Goal: Information Seeking & Learning: Learn about a topic

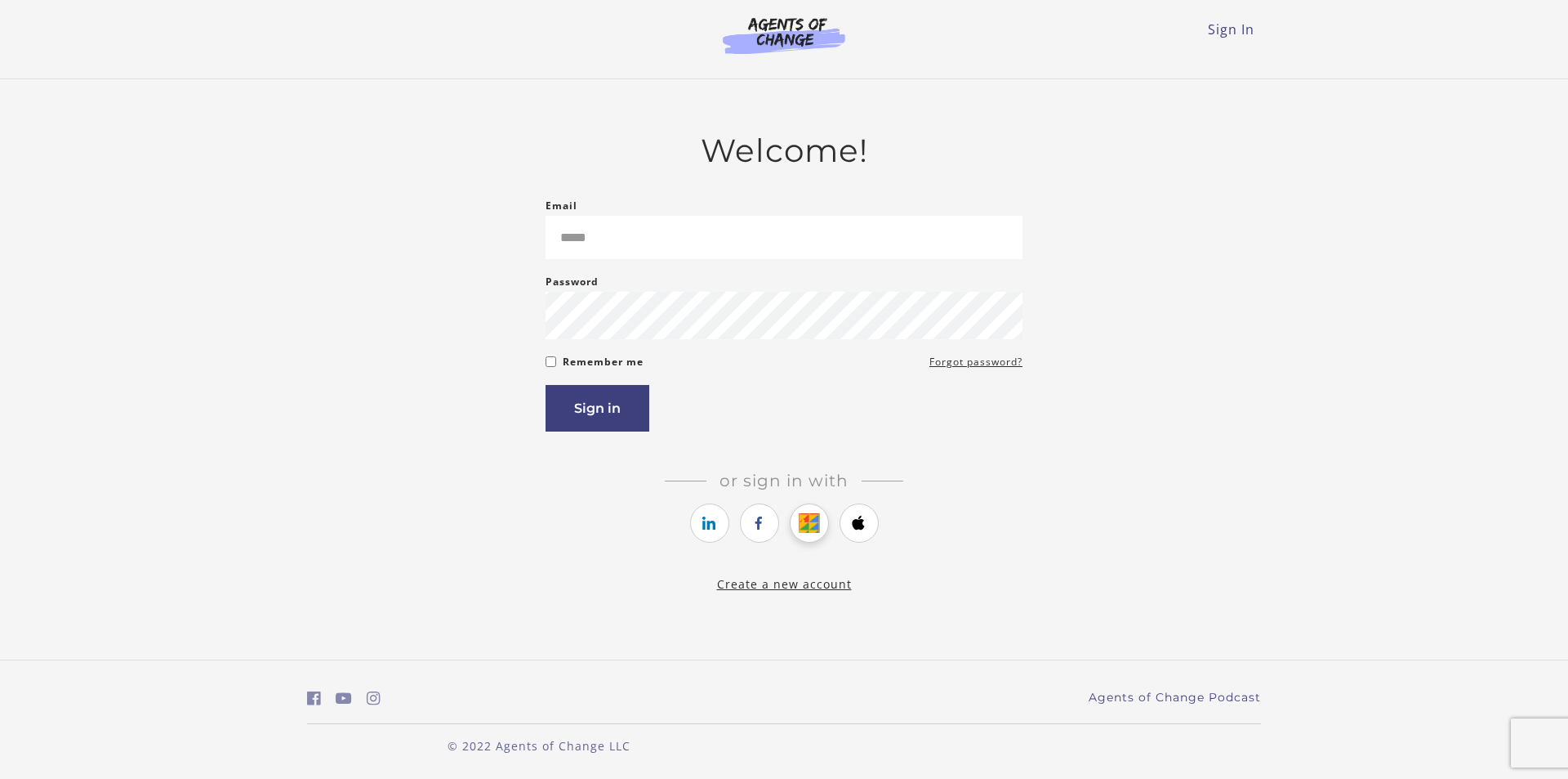
click at [807, 525] on icon "https://courses.thinkific.com/users/auth/google?ss%5Breferral%5D=&ss%5Buser_ret…" at bounding box center [808, 523] width 20 height 19
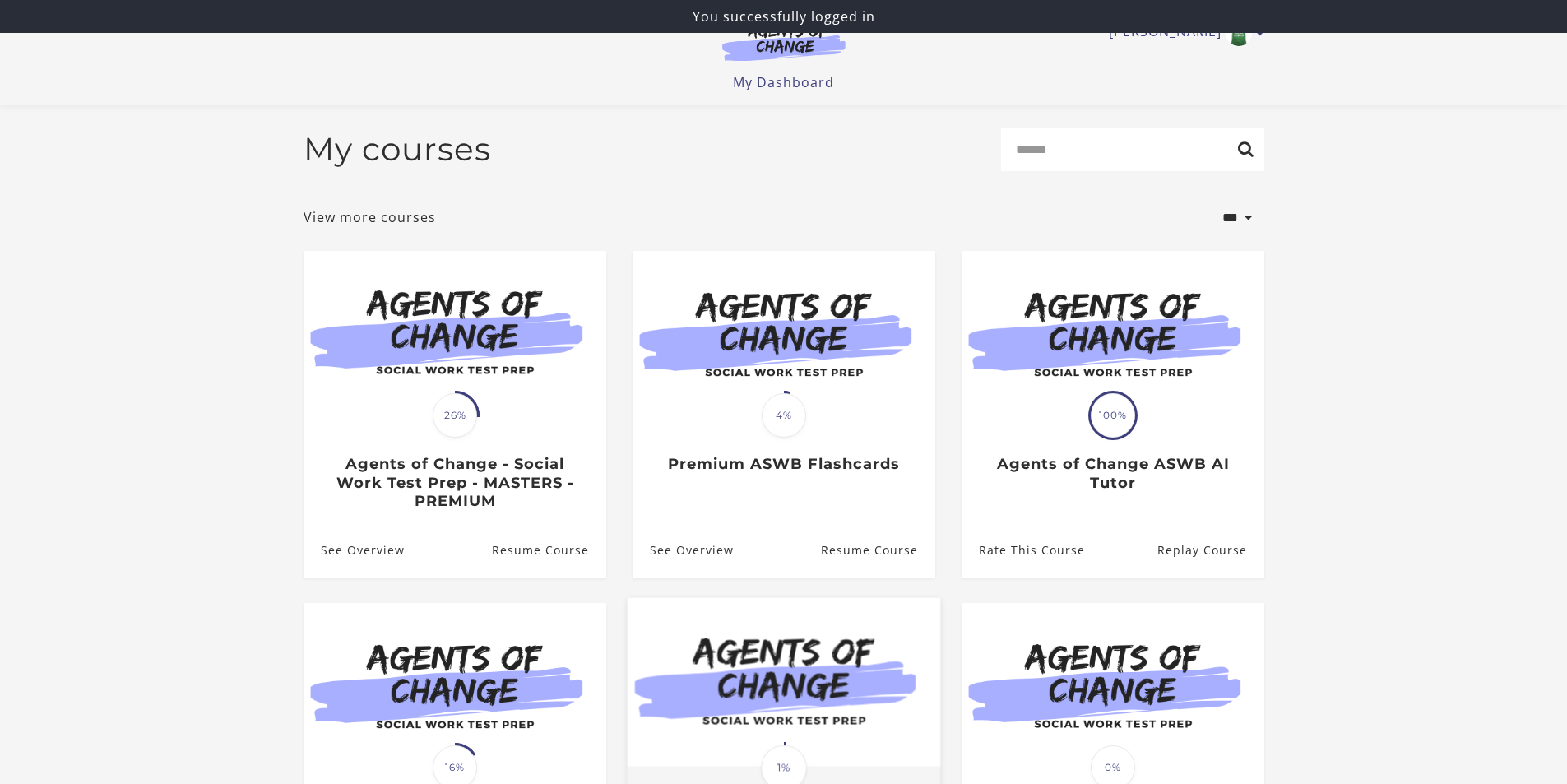
scroll to position [165, 0]
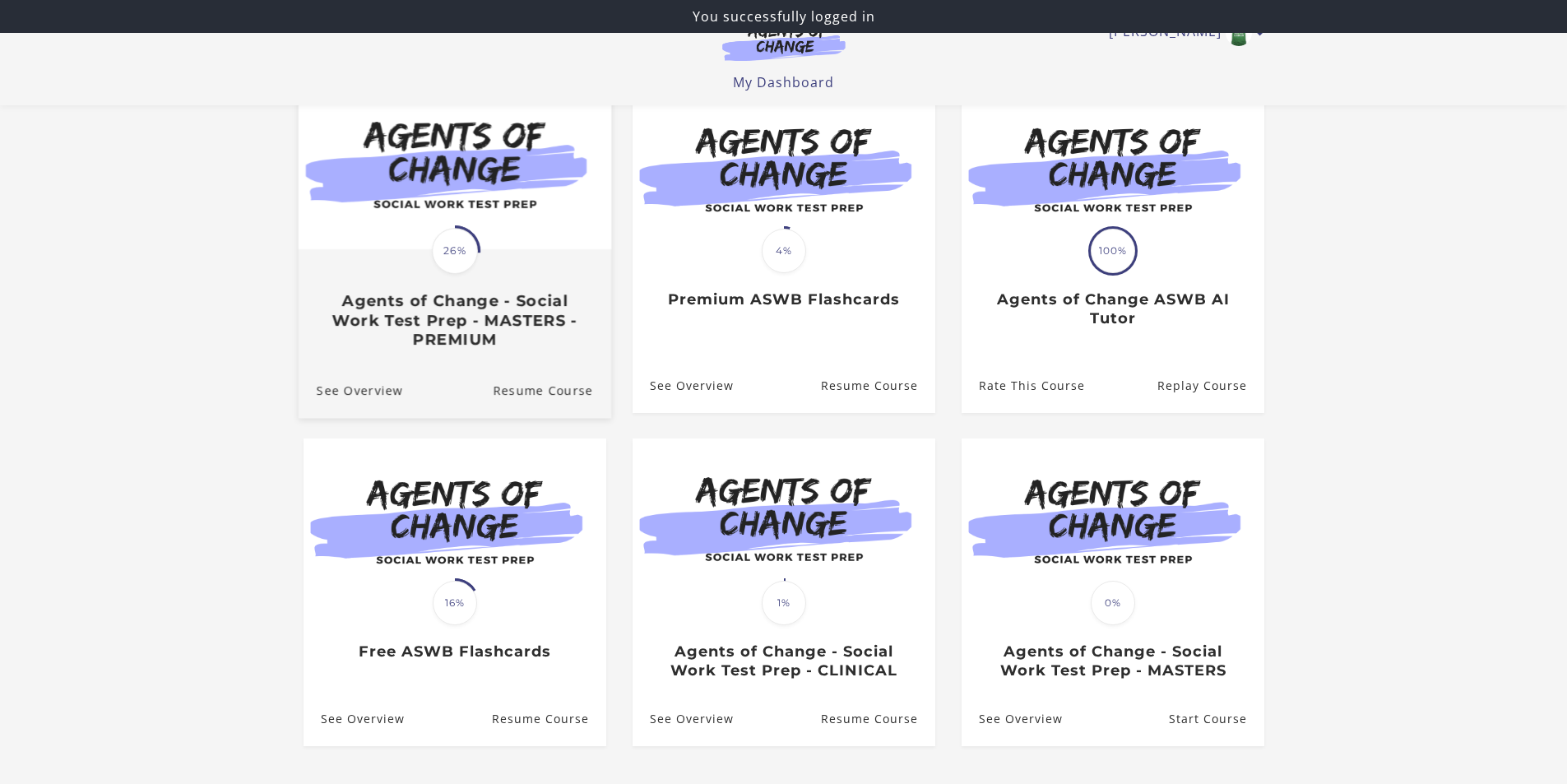
click at [552, 309] on h3 "Agents of Change - Social Work Test Prep - MASTERS - PREMIUM" at bounding box center [454, 320] width 277 height 58
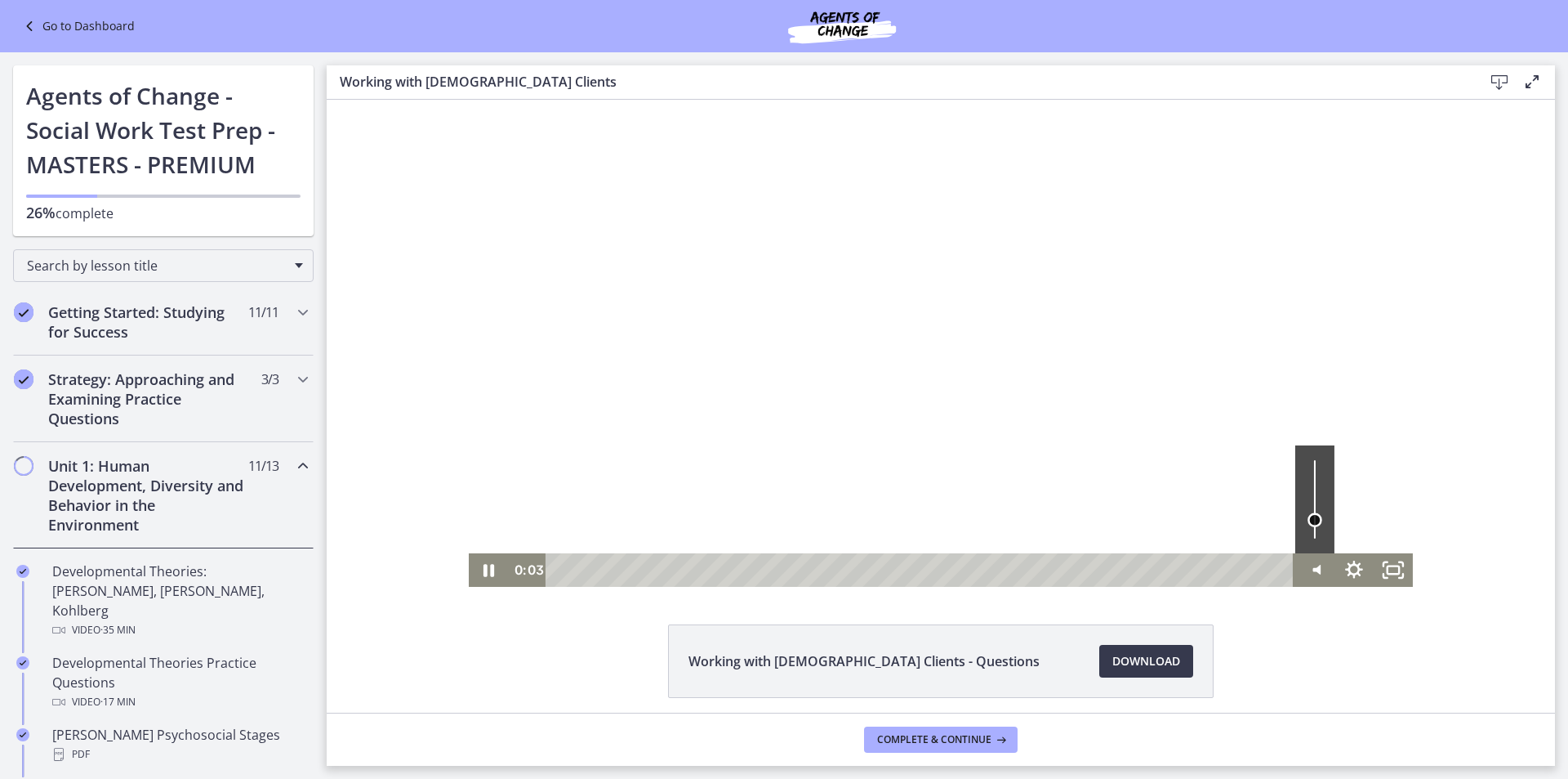
click at [1327, 520] on div "Volume" at bounding box center [1314, 499] width 39 height 108
click at [1384, 571] on icon "Fullscreen" at bounding box center [1393, 569] width 39 height 33
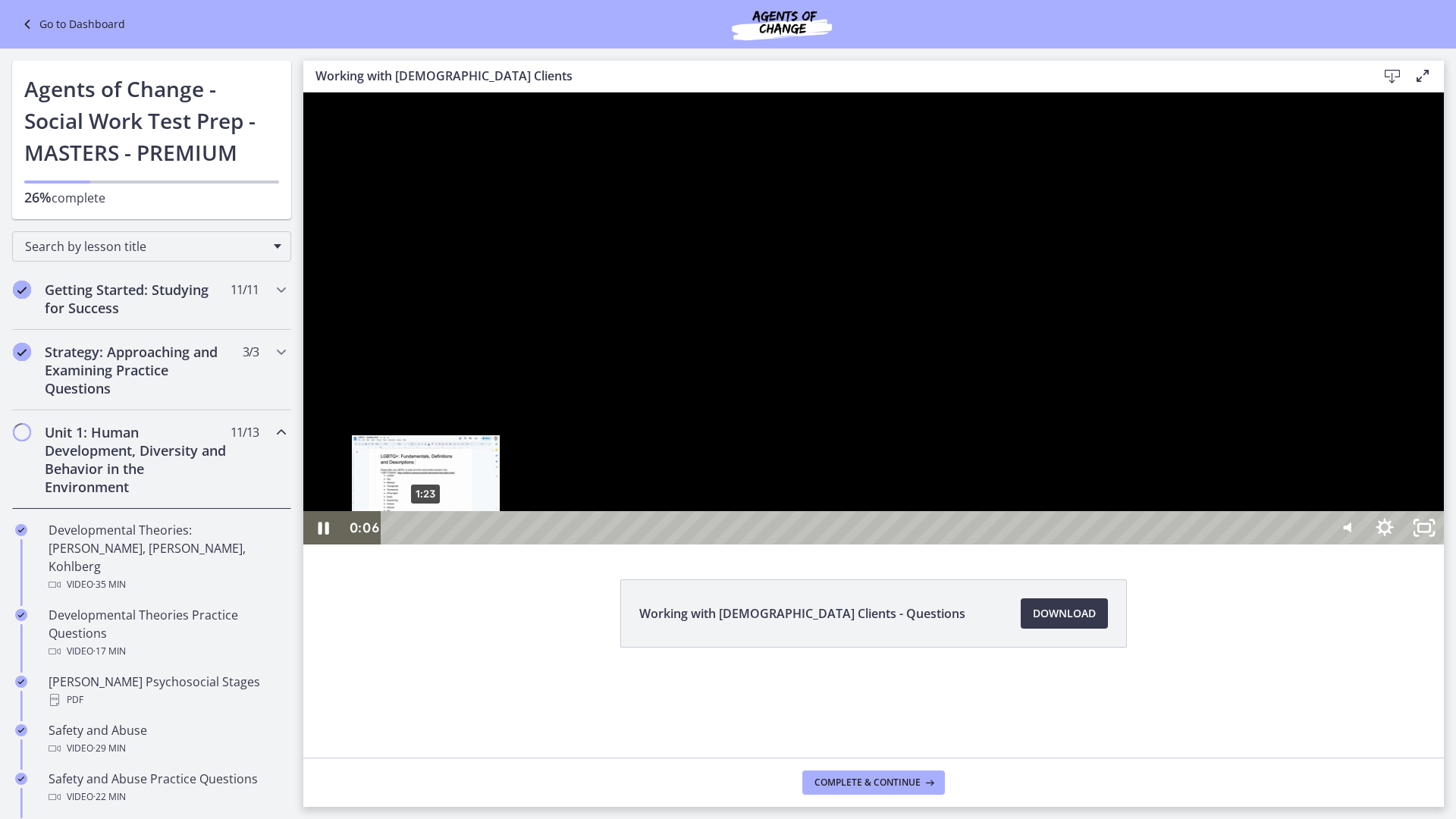
click at [426, 545] on div "1:23" at bounding box center [856, 528] width 920 height 34
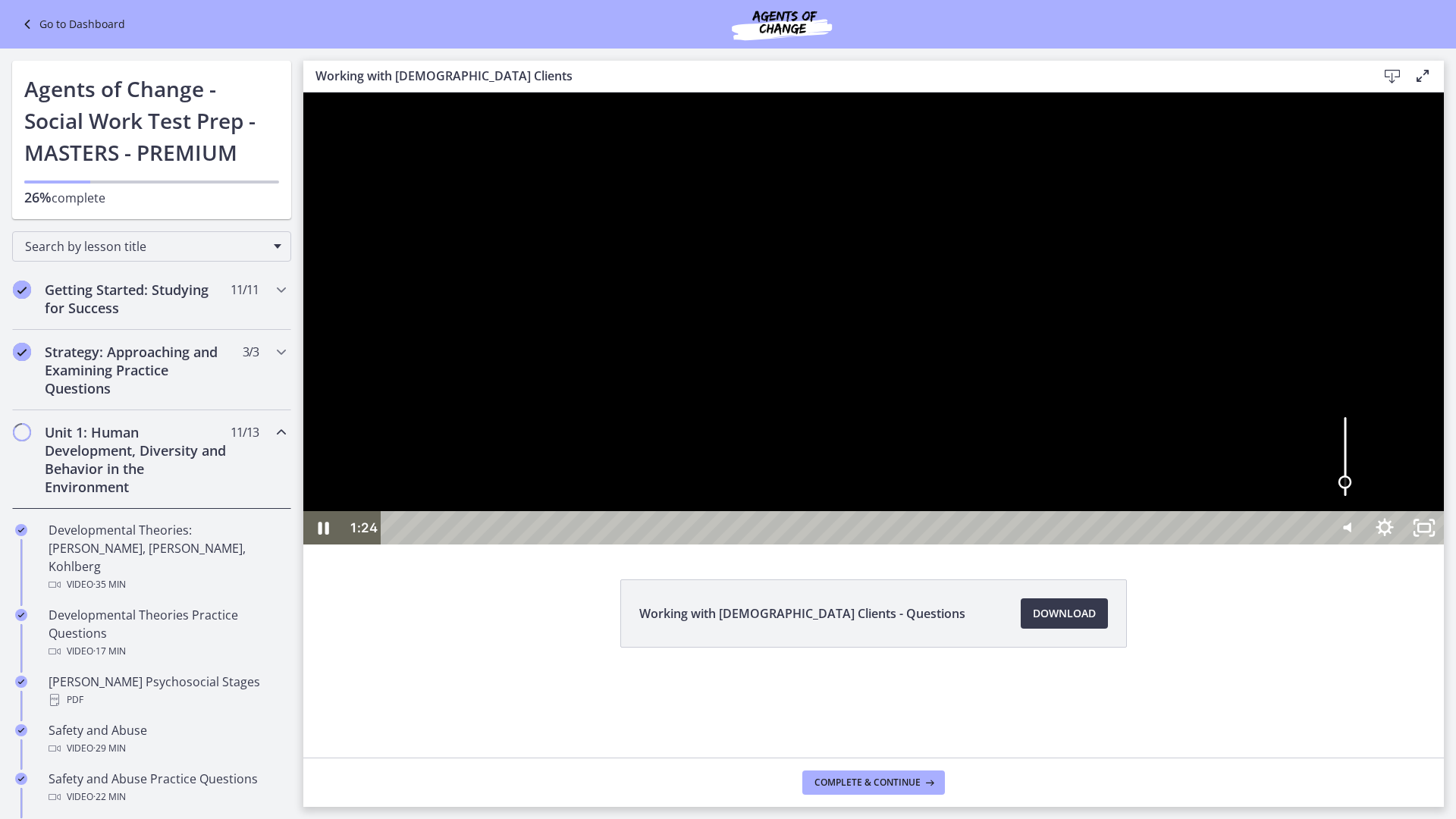
click at [1352, 489] on div "Volume" at bounding box center [1345, 481] width 13 height 13
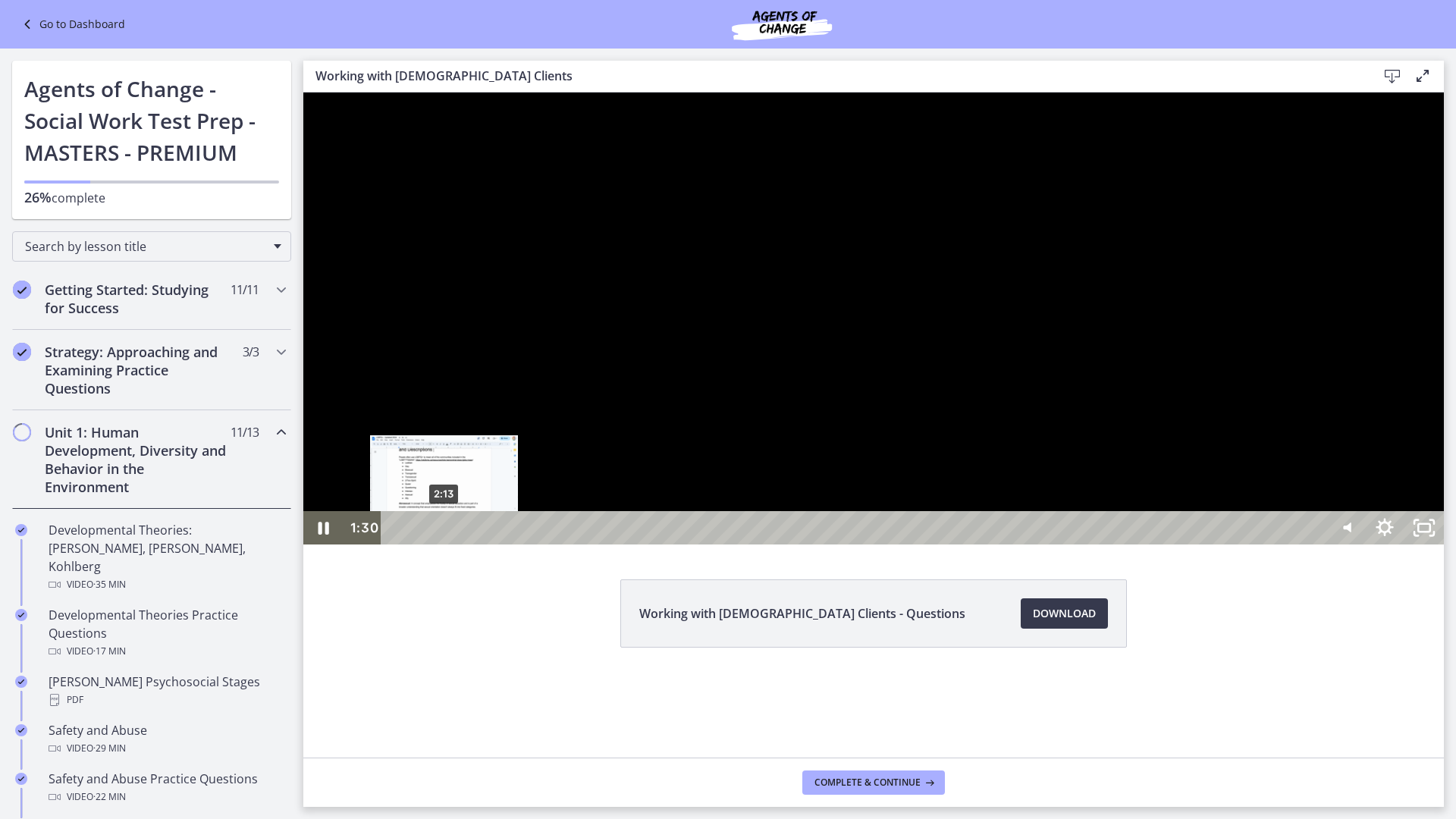
click at [444, 545] on div "2:13" at bounding box center [856, 528] width 920 height 34
click at [482, 545] on div "3:51" at bounding box center [856, 528] width 920 height 34
click at [470, 545] on div "3:24" at bounding box center [856, 528] width 920 height 34
click at [457, 545] on div "2:48" at bounding box center [856, 528] width 920 height 34
click at [437, 545] on div "1:52" at bounding box center [856, 528] width 920 height 34
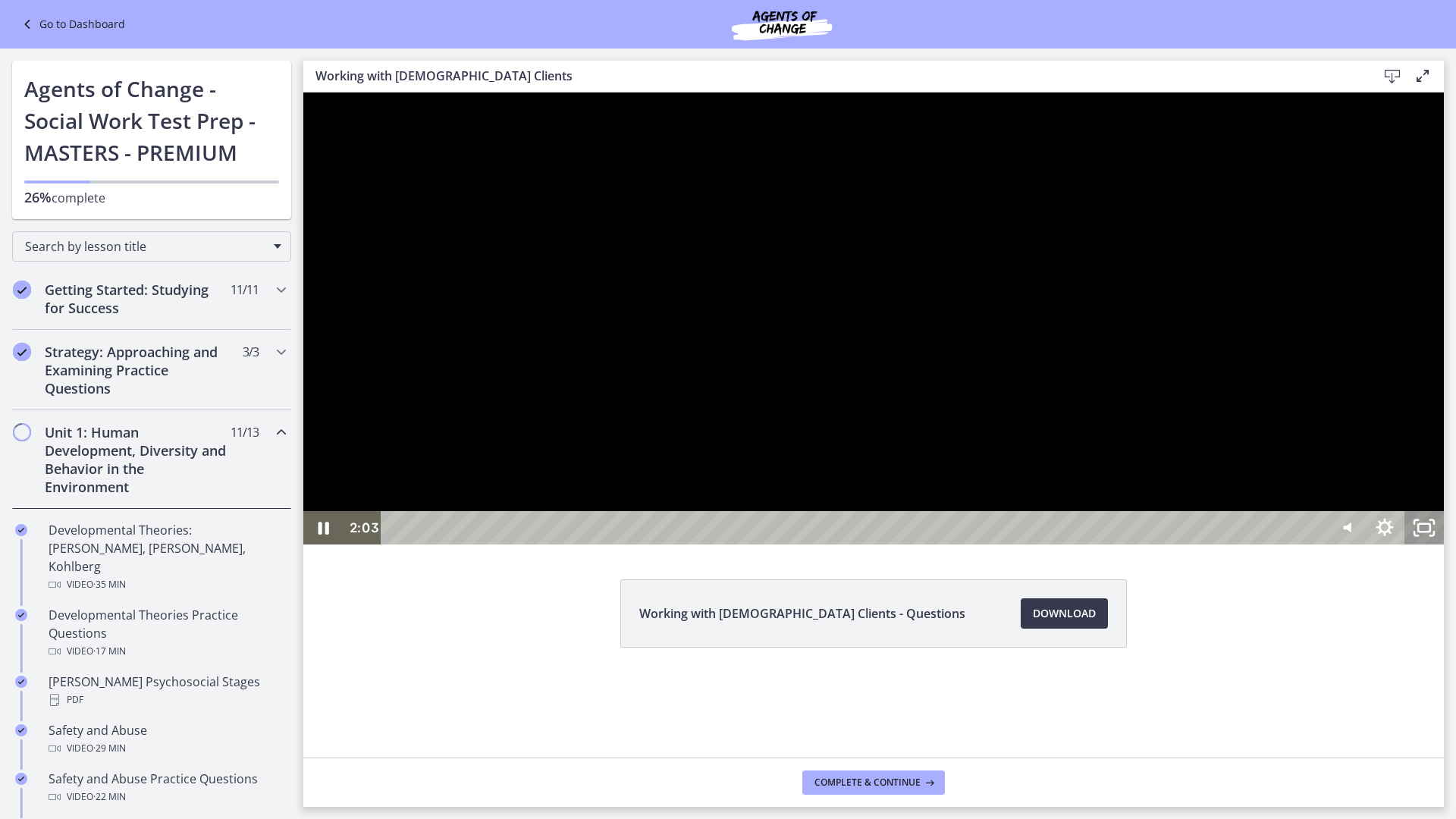
click at [1444, 545] on icon "Unfullscreen" at bounding box center [1424, 528] width 39 height 34
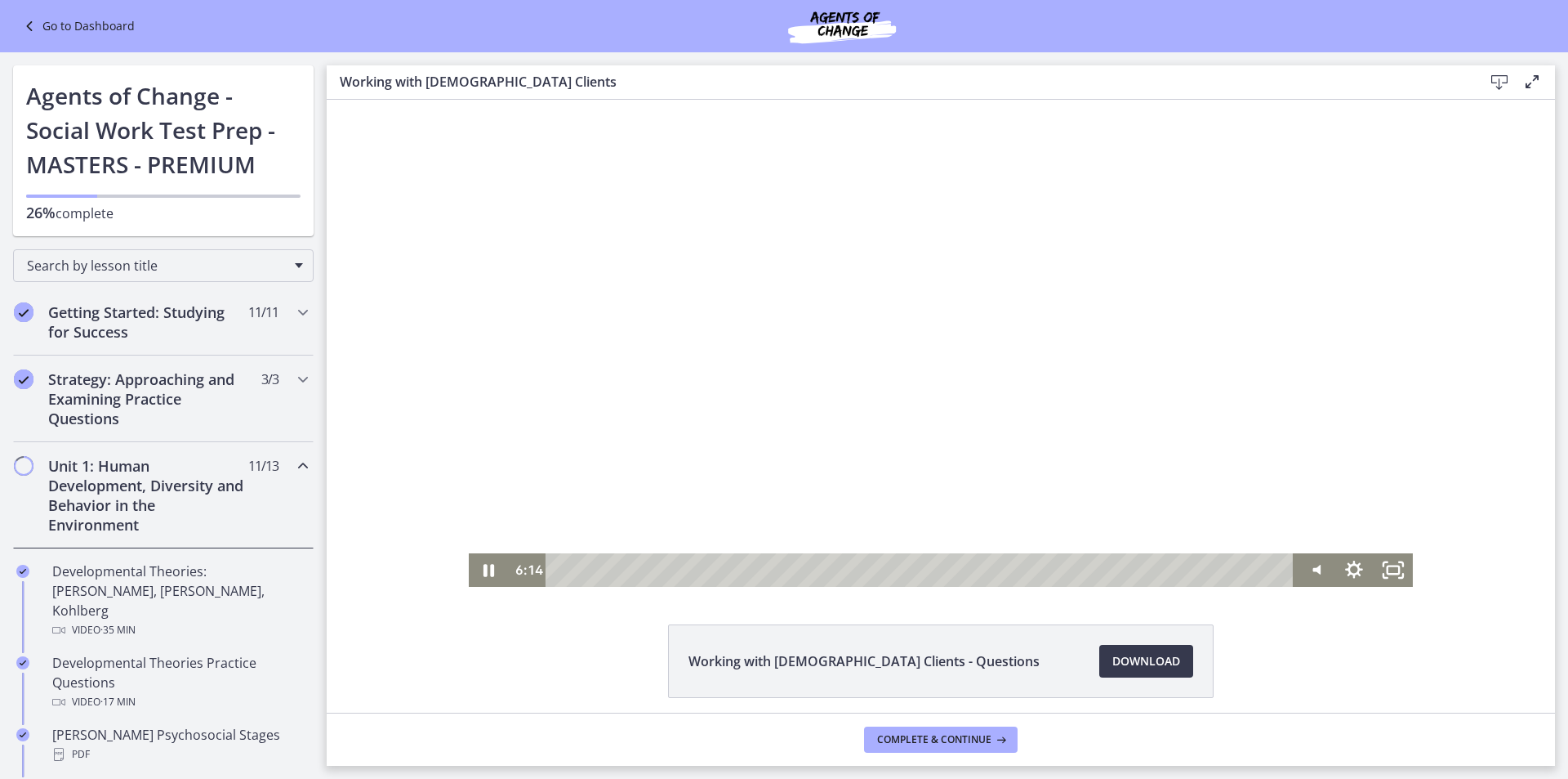
click at [438, 258] on div "Click for sound @keyframes VOLUME_SMALL_WAVE_FLASH { 0% { opacity: 0; } 33% { o…" at bounding box center [941, 343] width 1228 height 487
click at [622, 301] on div at bounding box center [940, 343] width 944 height 487
drag, startPoint x: 779, startPoint y: 315, endPoint x: 787, endPoint y: 316, distance: 8.1
click at [779, 313] on div at bounding box center [940, 343] width 944 height 487
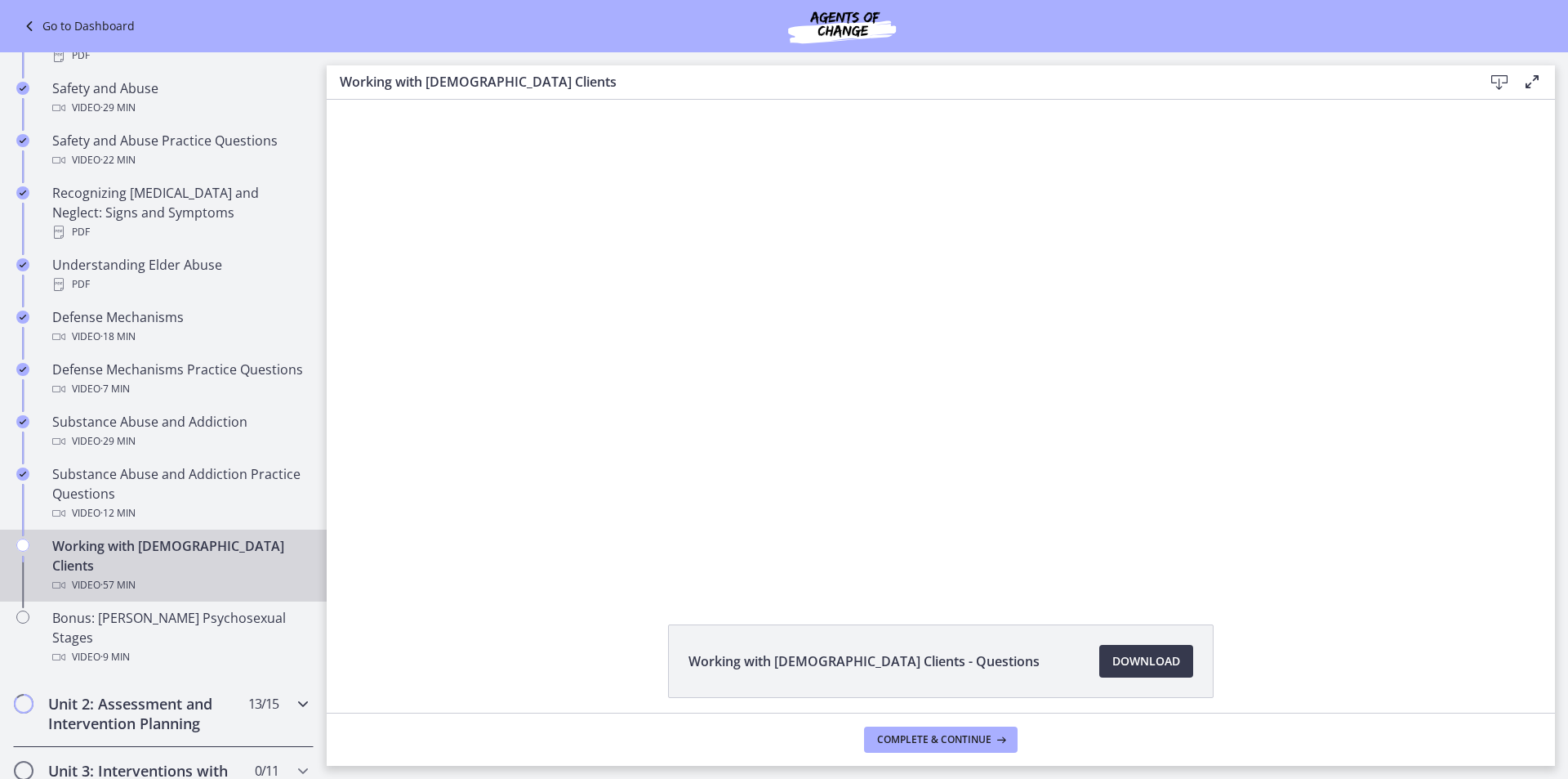
scroll to position [654, 0]
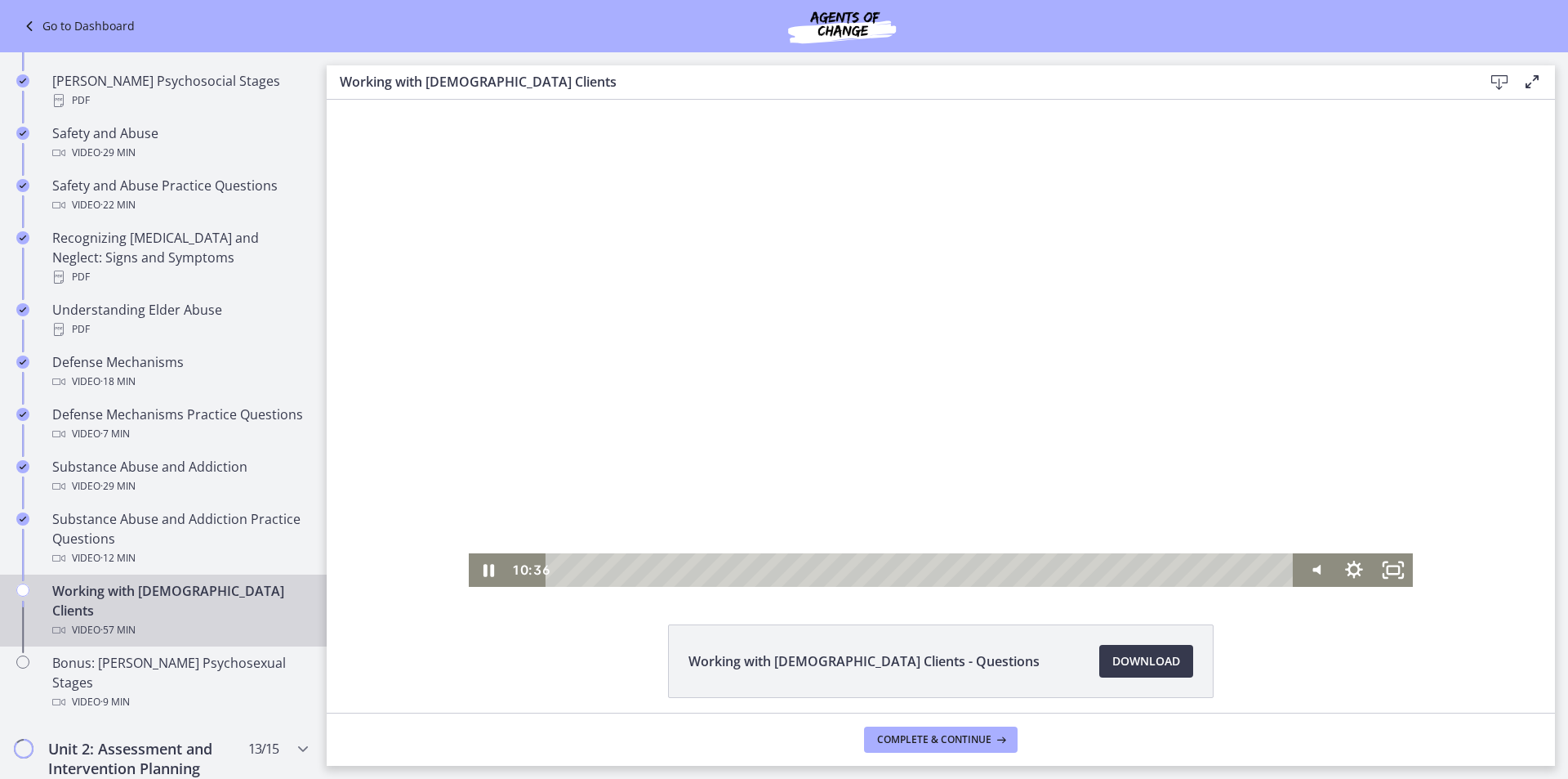
click at [674, 390] on div at bounding box center [940, 343] width 944 height 487
click at [924, 329] on div at bounding box center [940, 343] width 944 height 487
drag, startPoint x: 1129, startPoint y: 383, endPoint x: 1141, endPoint y: 389, distance: 13.4
click at [1131, 383] on div at bounding box center [940, 343] width 944 height 487
click at [1007, 421] on div at bounding box center [940, 343] width 944 height 487
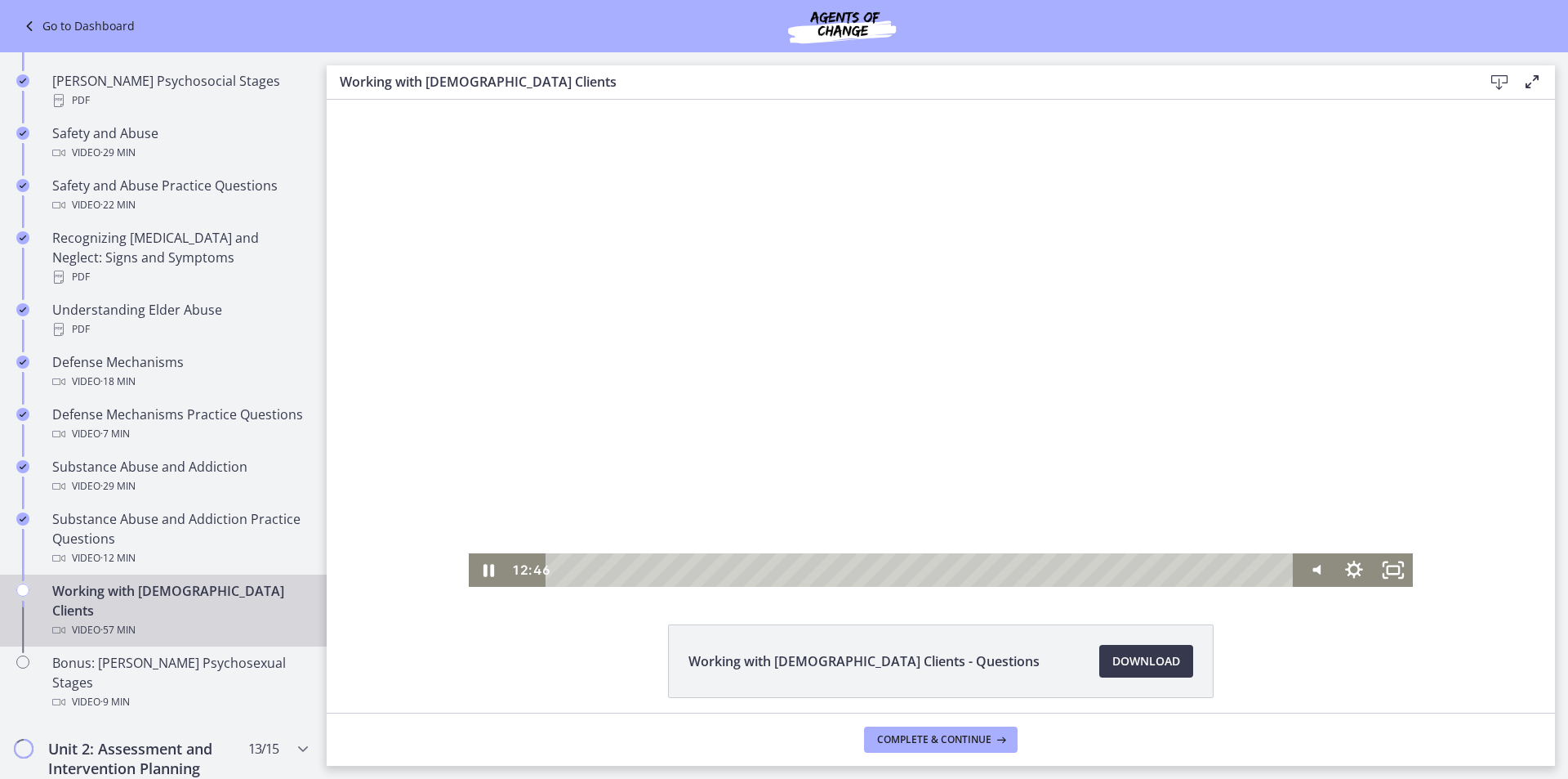
click at [744, 424] on div at bounding box center [940, 343] width 944 height 487
click at [854, 375] on div at bounding box center [940, 343] width 944 height 487
click at [729, 568] on div "13:39" at bounding box center [922, 569] width 724 height 33
click at [745, 568] on div "14:51" at bounding box center [922, 569] width 724 height 33
click at [758, 570] on div "15:52" at bounding box center [922, 569] width 724 height 33
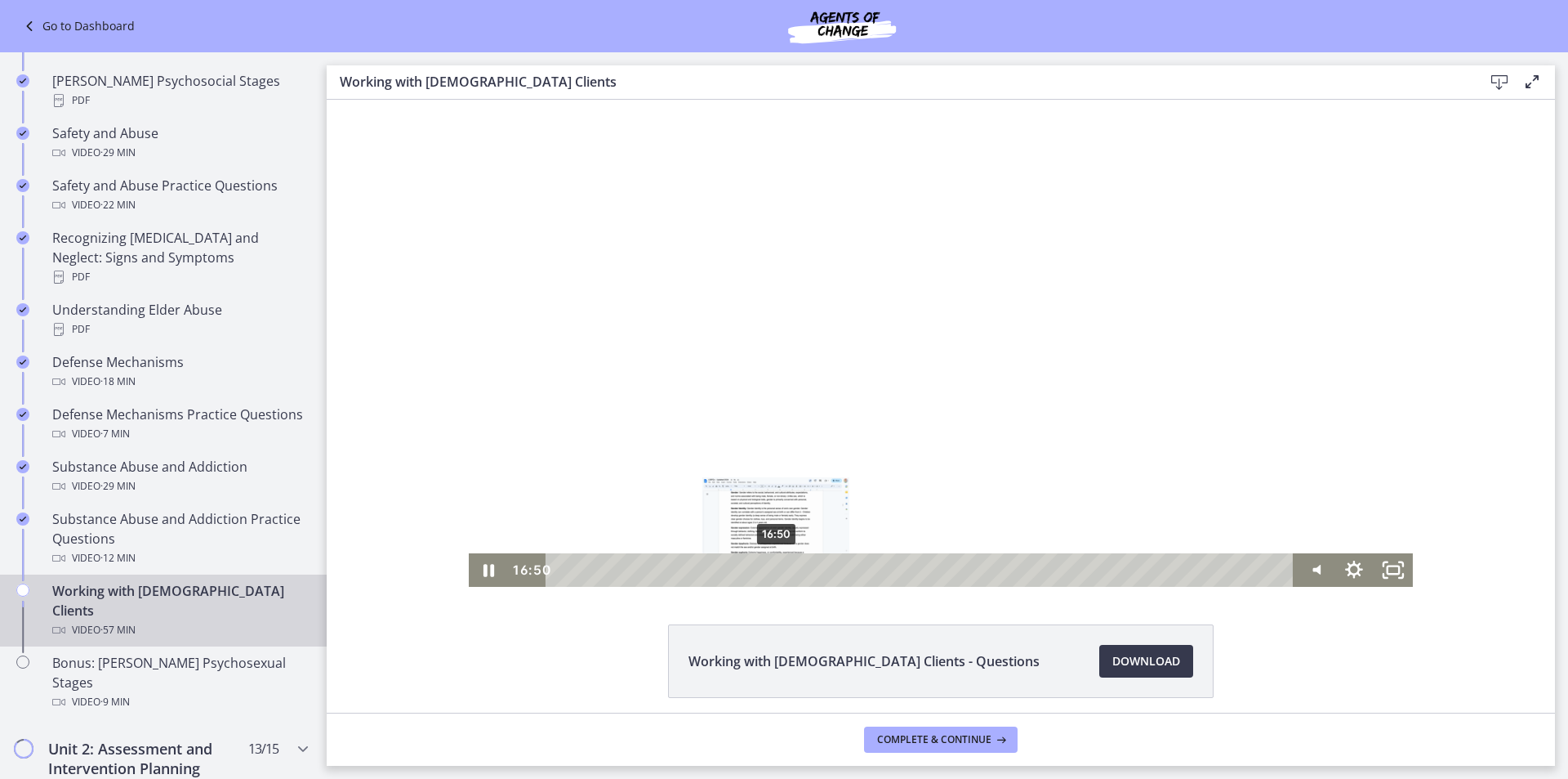
click at [770, 568] on div "16:50" at bounding box center [922, 569] width 724 height 33
click at [788, 568] on div "18:14" at bounding box center [922, 569] width 724 height 33
click at [801, 568] on div "19:07" at bounding box center [922, 569] width 724 height 33
click at [818, 568] on div "20:28" at bounding box center [922, 569] width 724 height 33
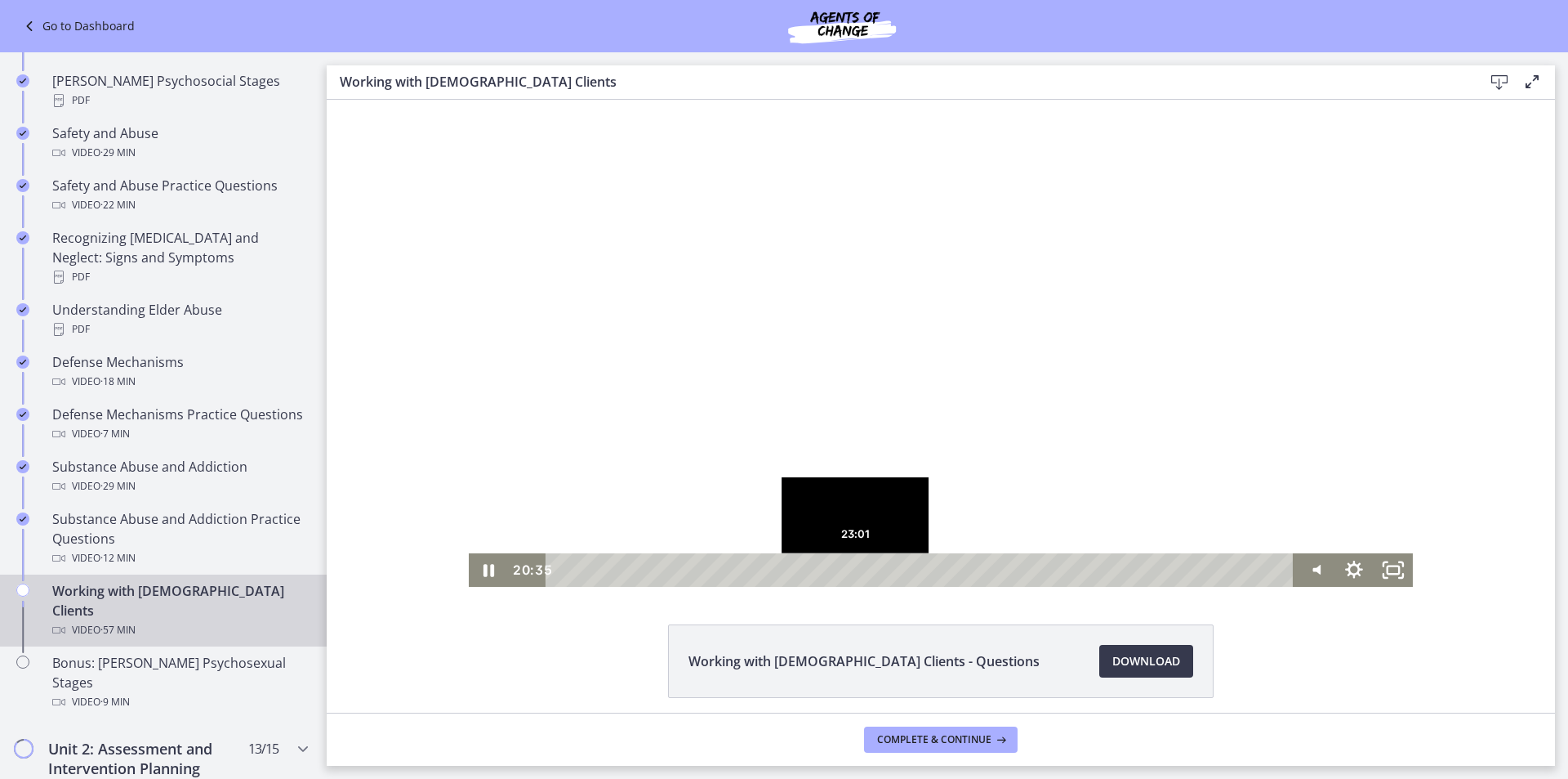
click at [850, 568] on div "23:01" at bounding box center [922, 569] width 724 height 33
click at [890, 568] on div "26:08" at bounding box center [922, 569] width 724 height 33
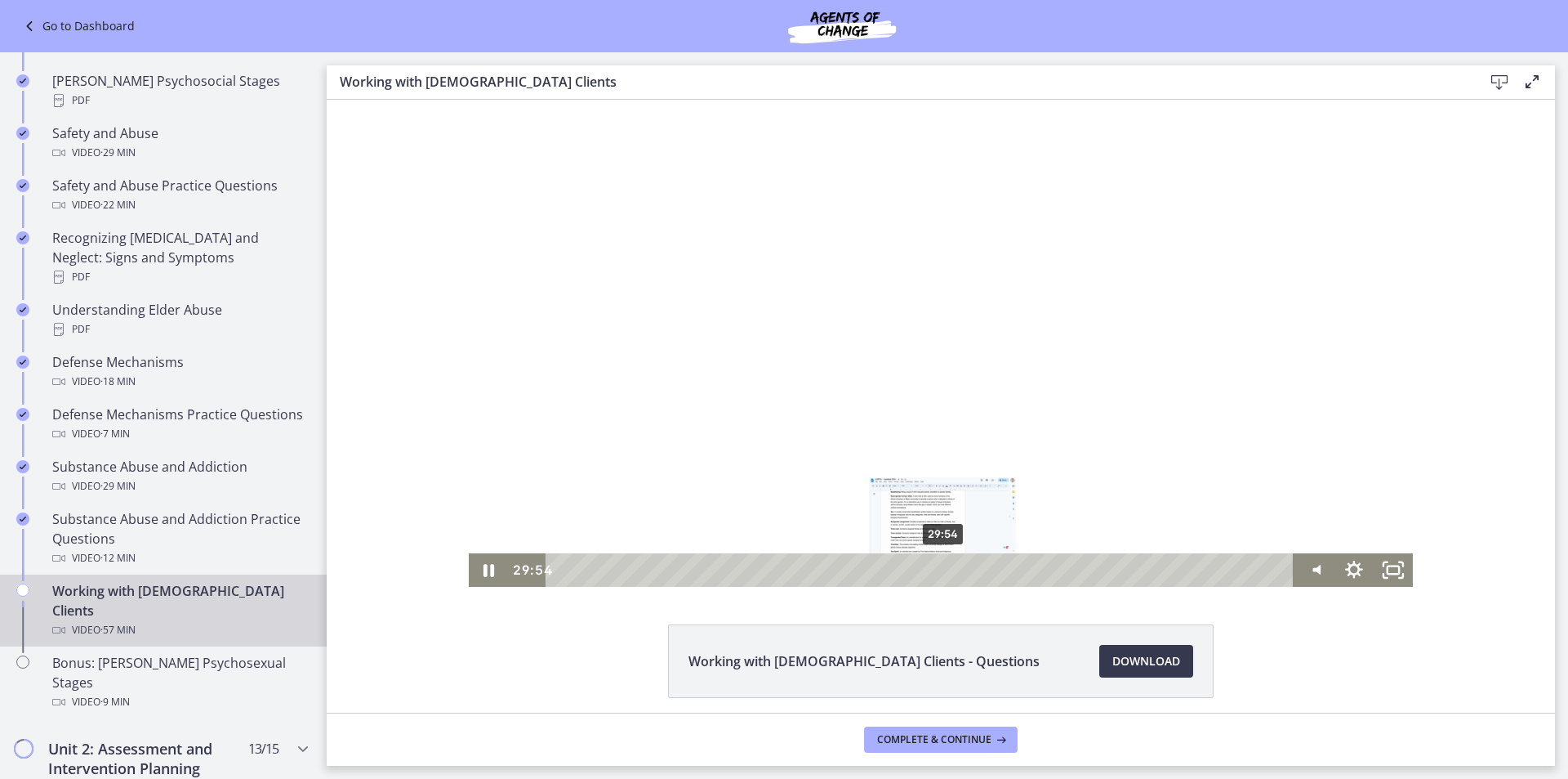
click at [941, 571] on div "29:54" at bounding box center [922, 569] width 724 height 33
click at [995, 571] on div "33:43" at bounding box center [922, 569] width 724 height 33
click at [1002, 573] on div "34:52" at bounding box center [922, 569] width 724 height 33
click at [1008, 573] on div "35:22" at bounding box center [922, 569] width 724 height 33
click at [1022, 424] on div at bounding box center [940, 343] width 944 height 487
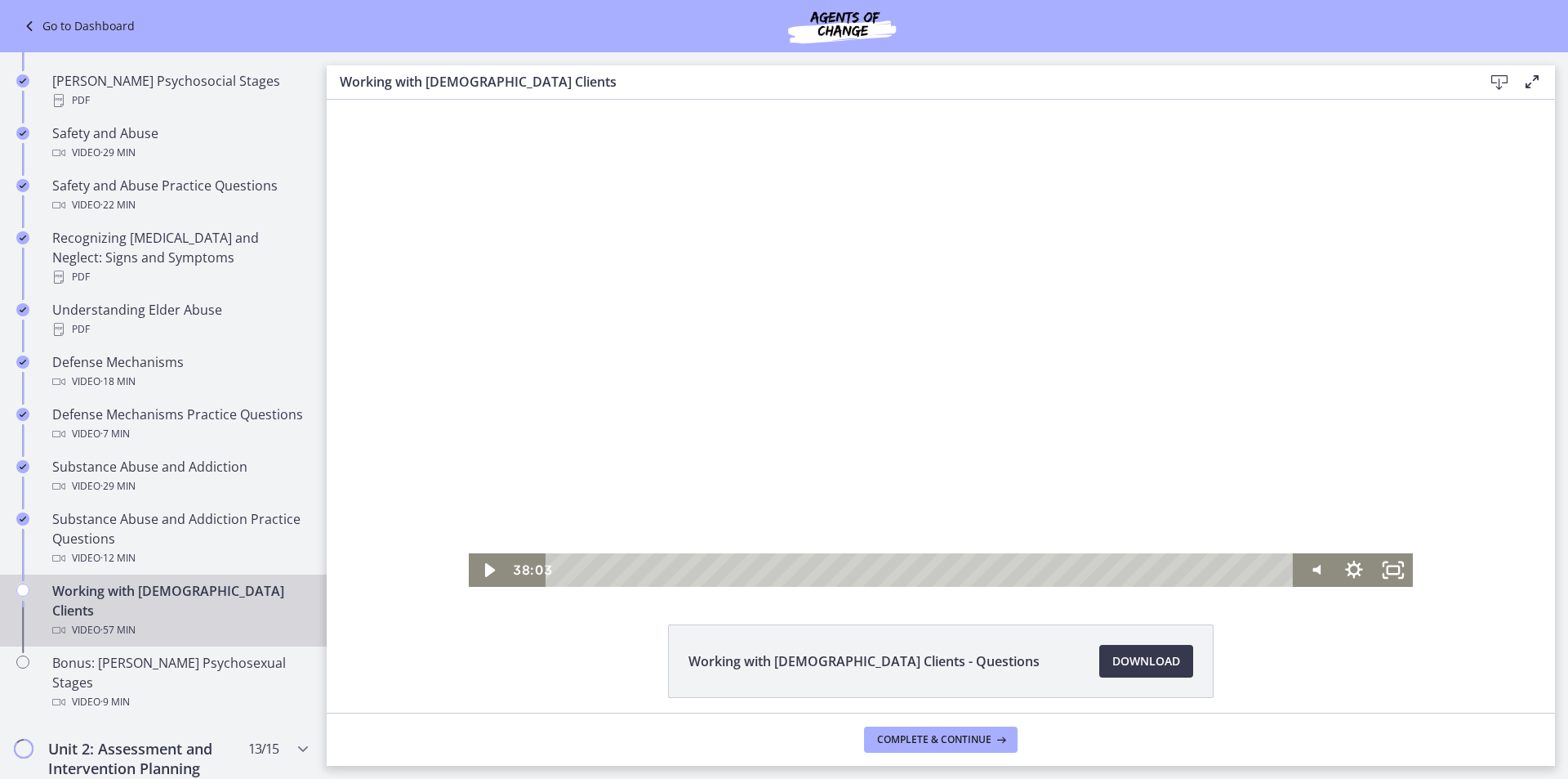
click at [1032, 416] on div at bounding box center [940, 343] width 944 height 487
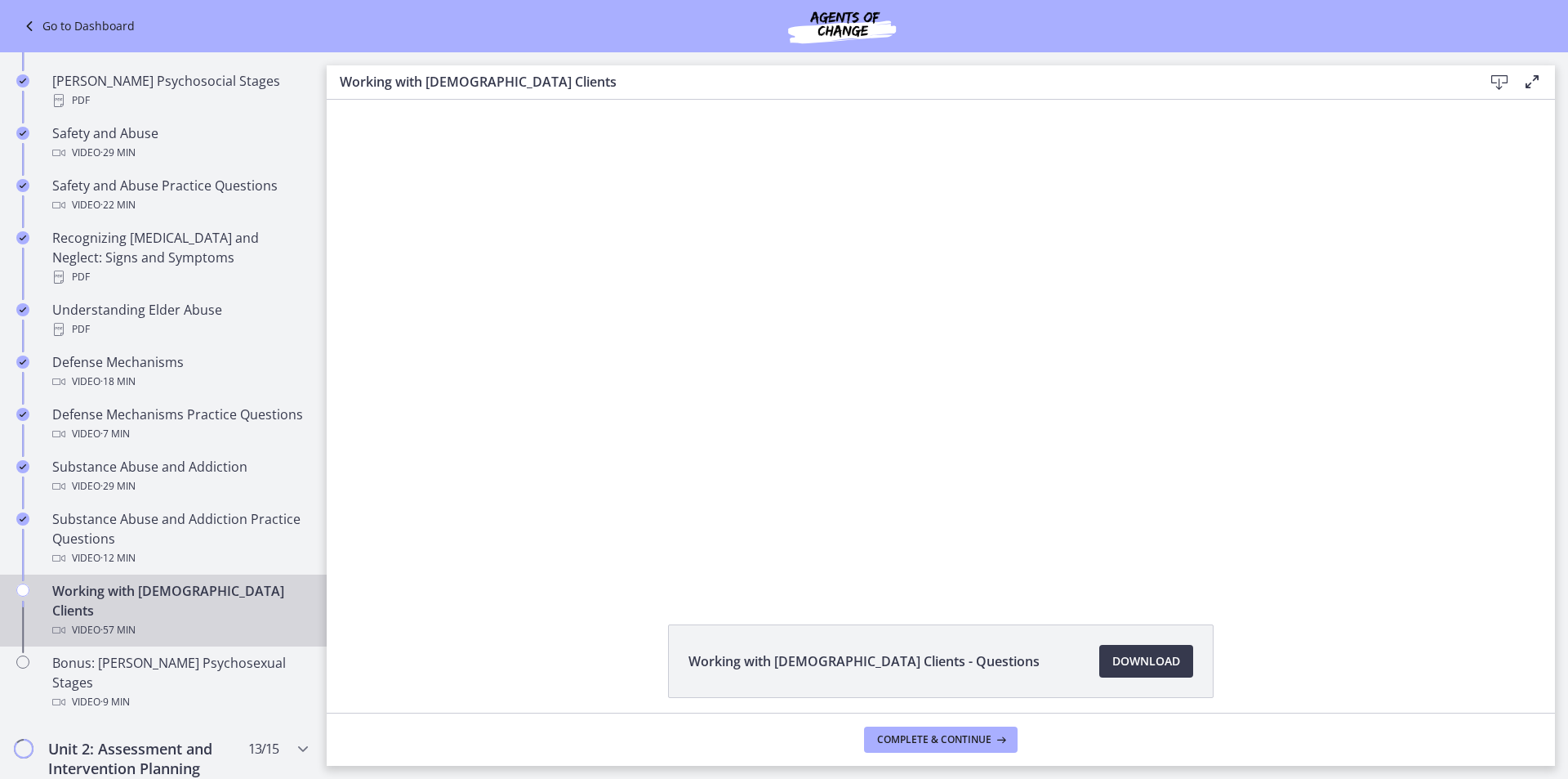
click at [1040, 411] on div at bounding box center [940, 343] width 944 height 487
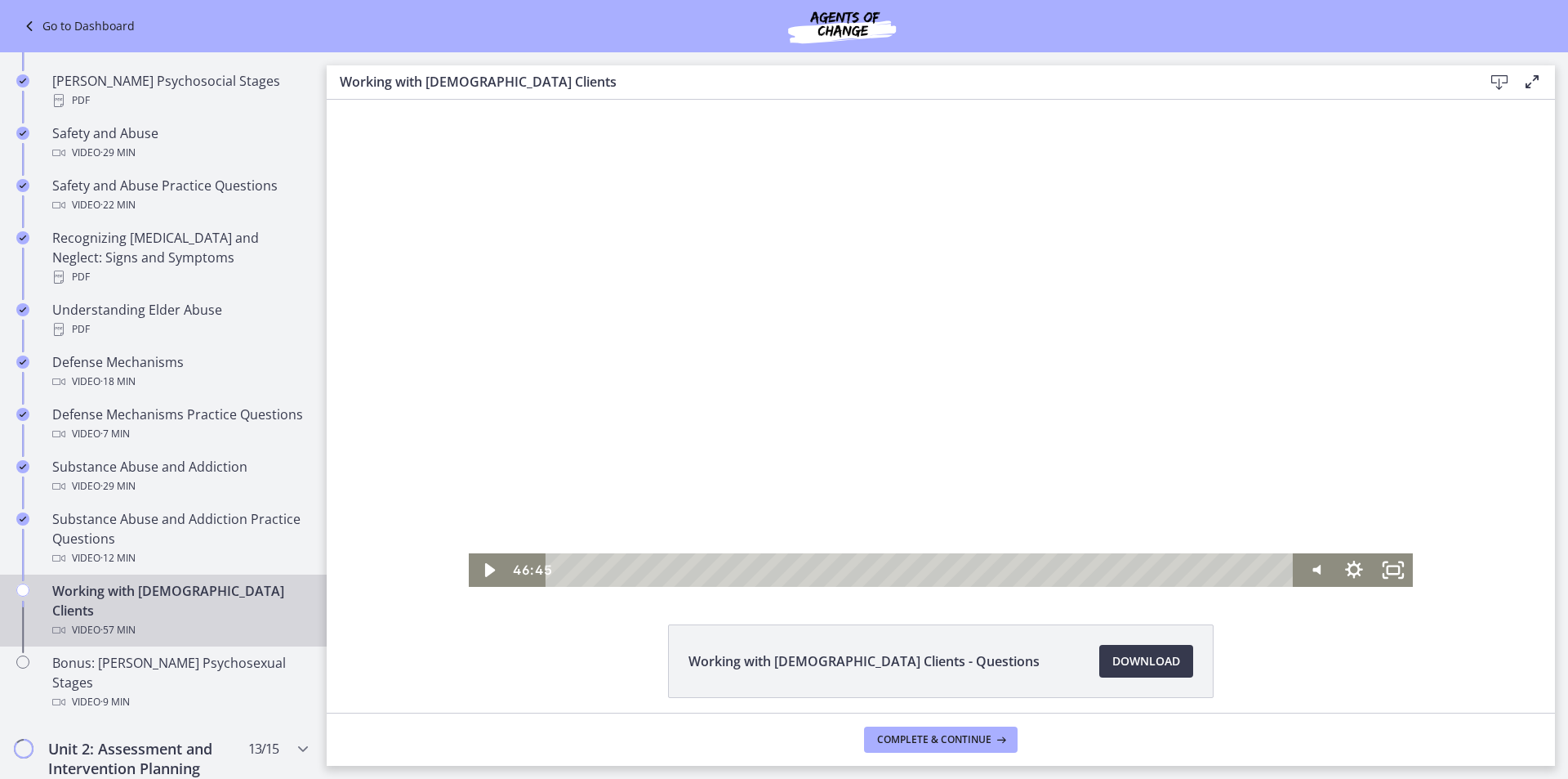
click at [760, 307] on div at bounding box center [940, 343] width 944 height 487
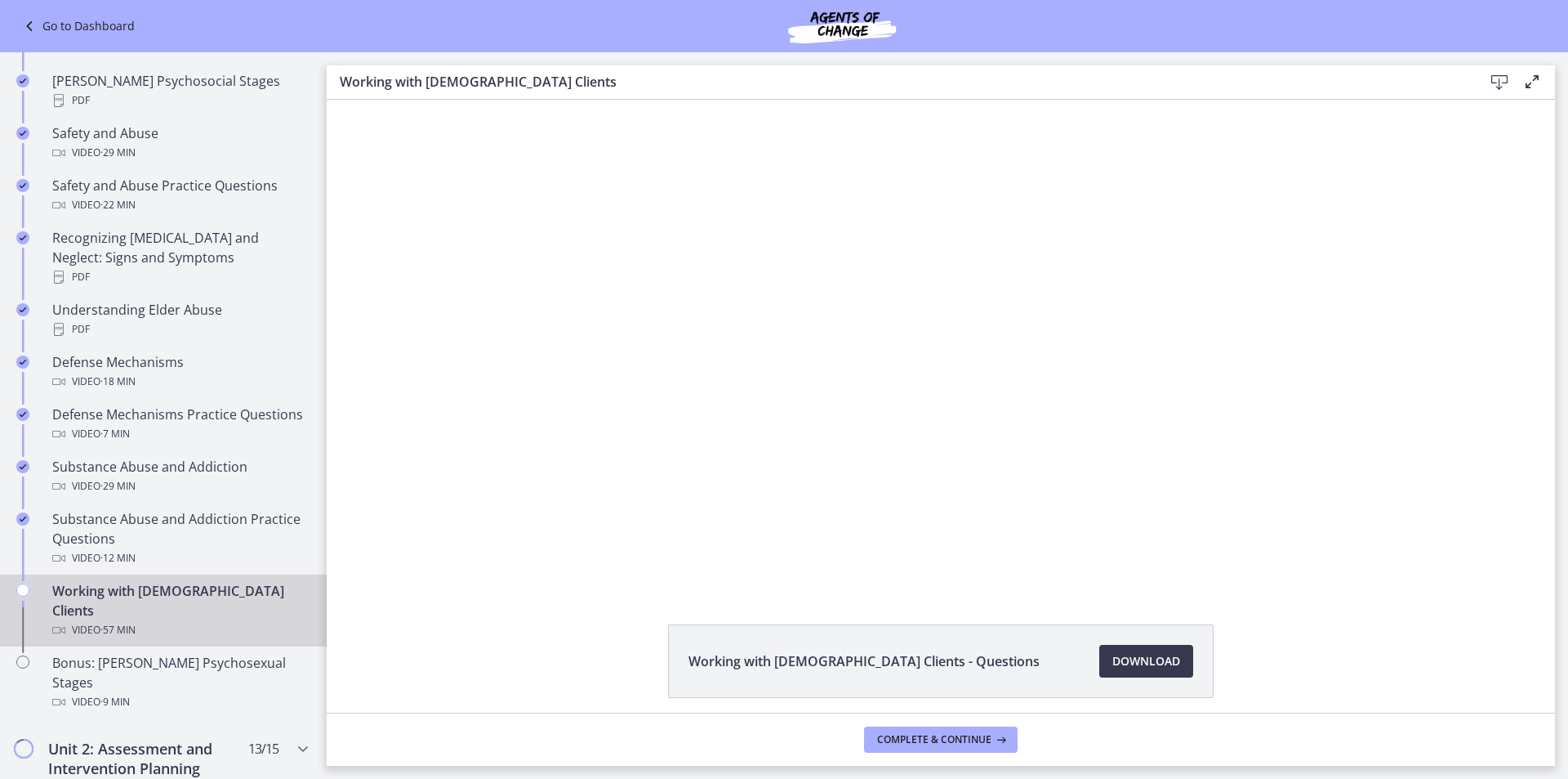
click at [757, 309] on div at bounding box center [940, 343] width 944 height 487
